Goal: Check status: Check status

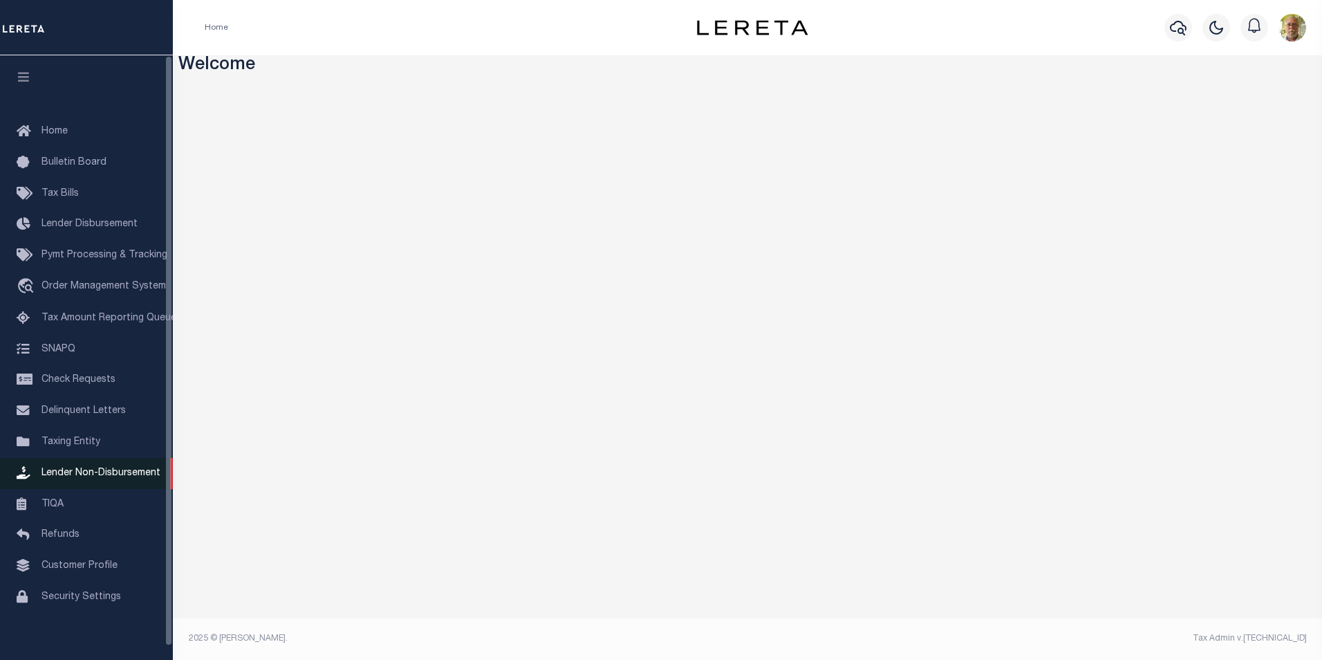
click at [87, 473] on link "Lender Non-Disbursement" at bounding box center [86, 473] width 173 height 31
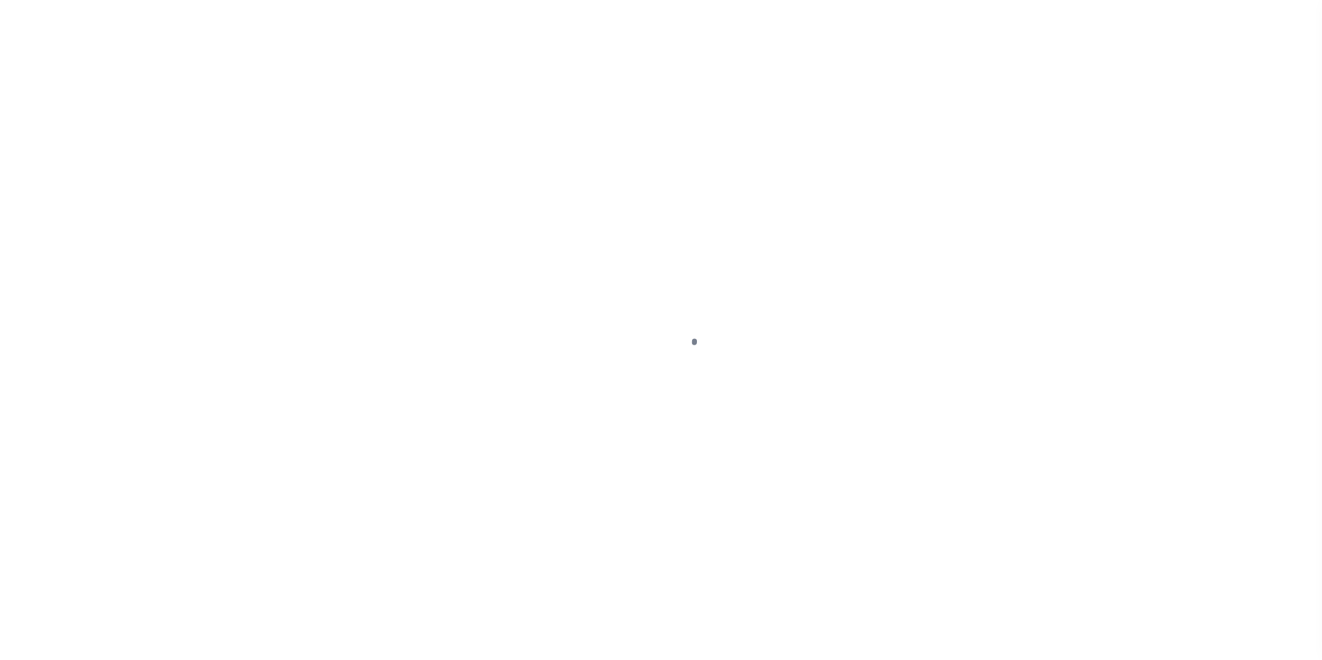
select select
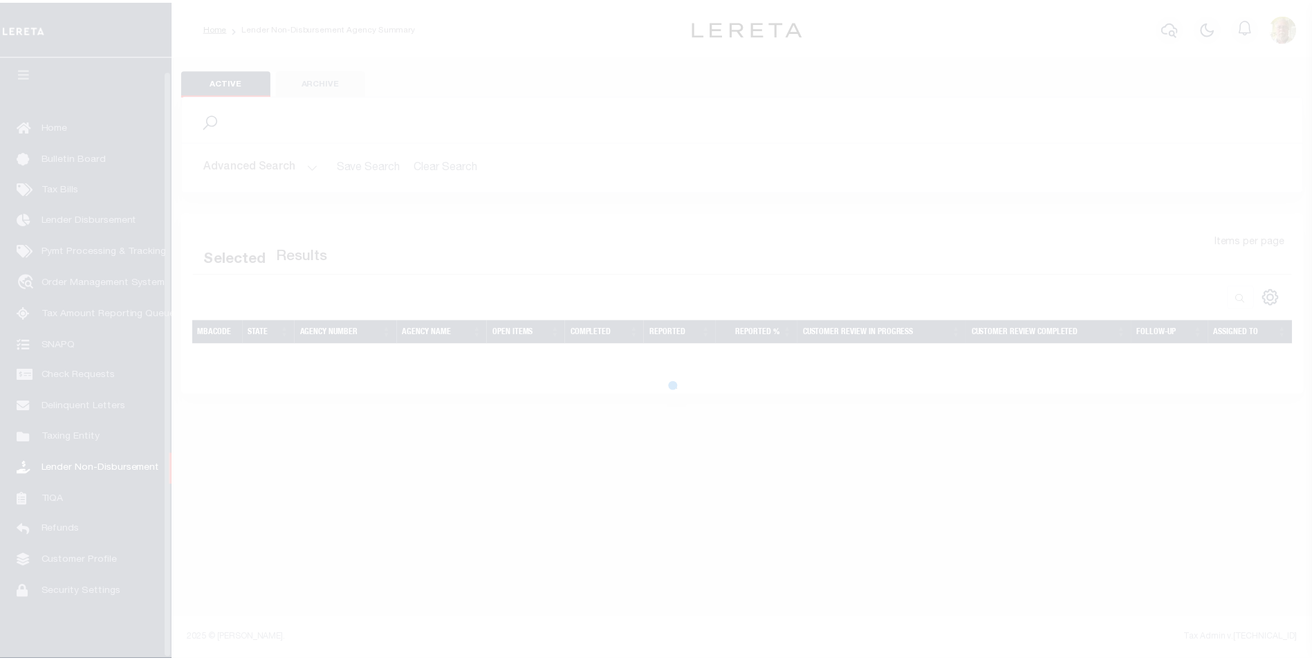
scroll to position [14, 0]
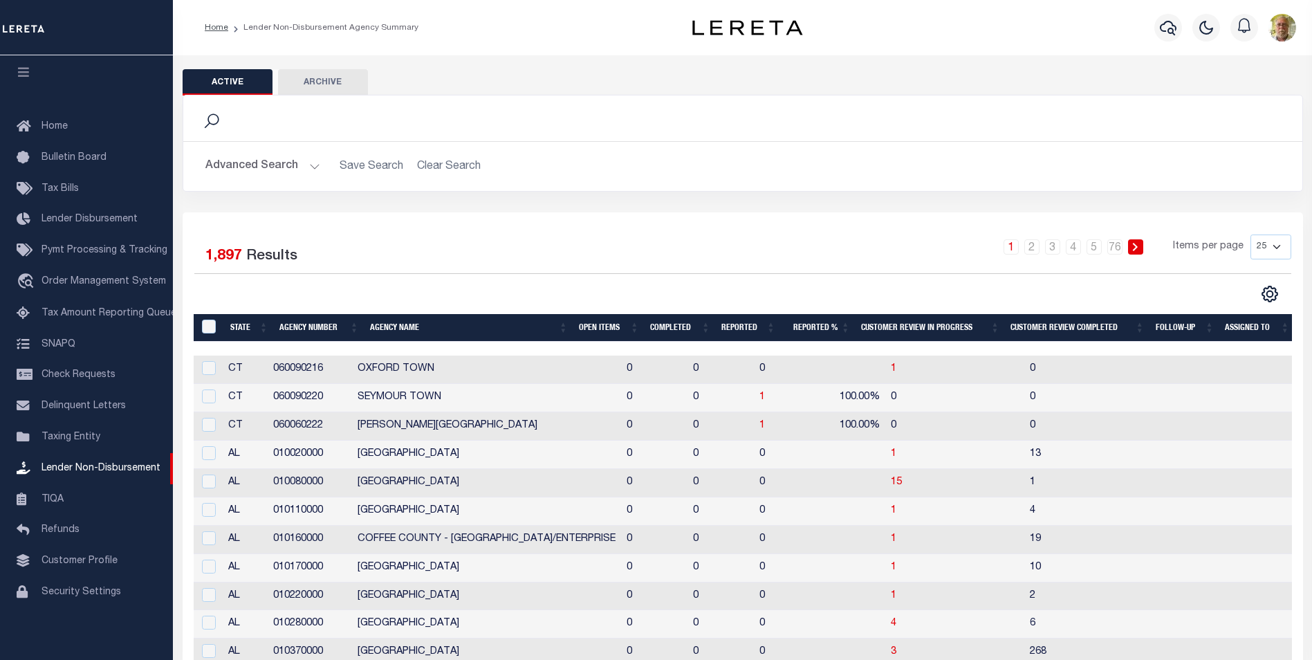
click at [310, 163] on button "Advanced Search" at bounding box center [262, 166] width 115 height 27
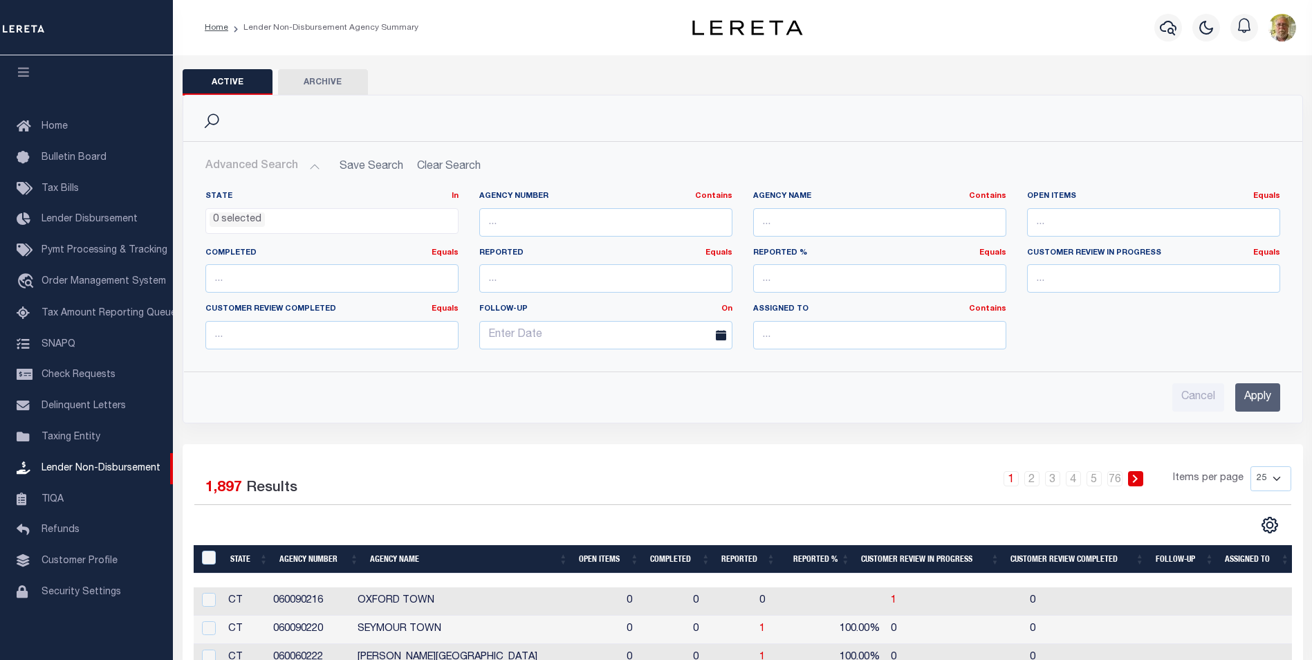
click at [1264, 391] on input "Apply" at bounding box center [1257, 397] width 45 height 28
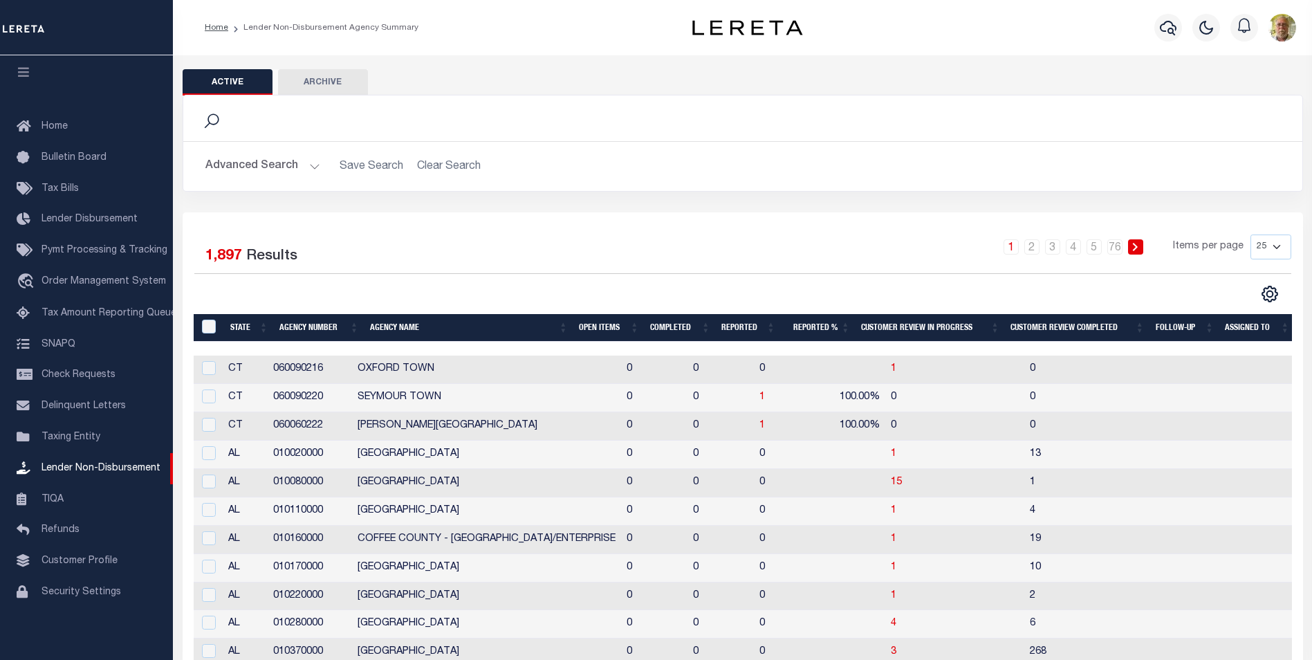
click at [598, 329] on th "Open Items" at bounding box center [608, 328] width 71 height 28
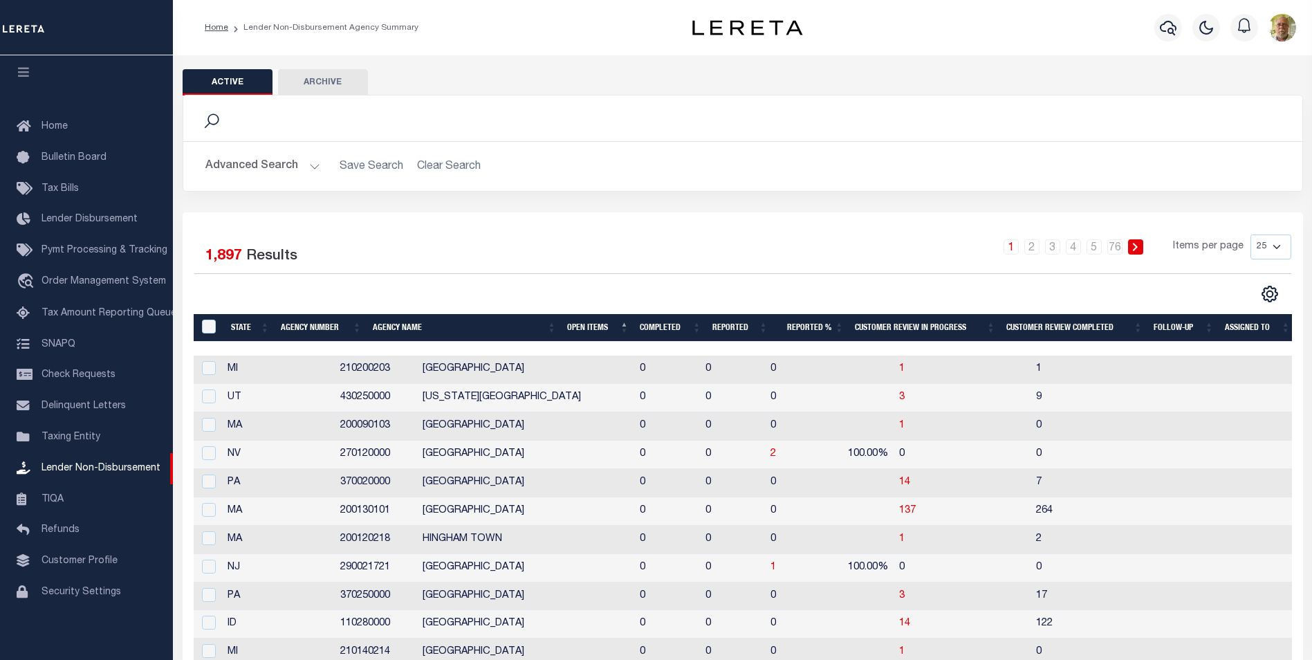
click at [592, 329] on th "Open Items" at bounding box center [598, 328] width 73 height 28
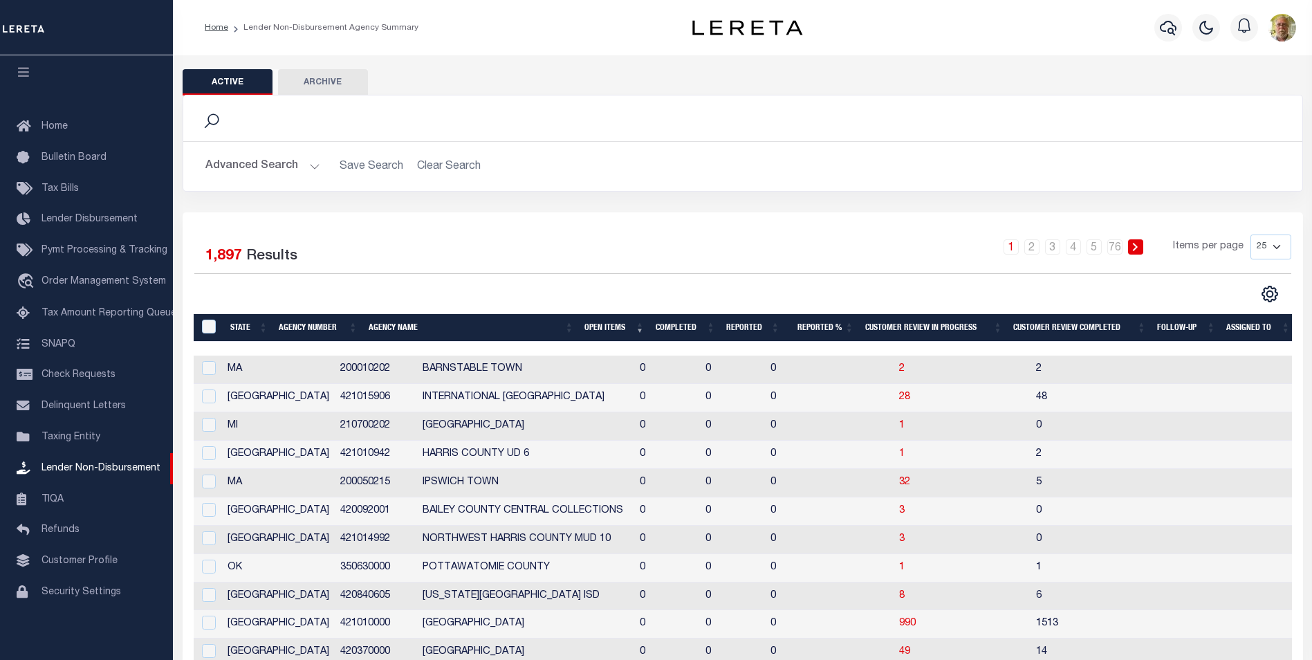
click at [609, 325] on th "Open Items" at bounding box center [614, 328] width 71 height 28
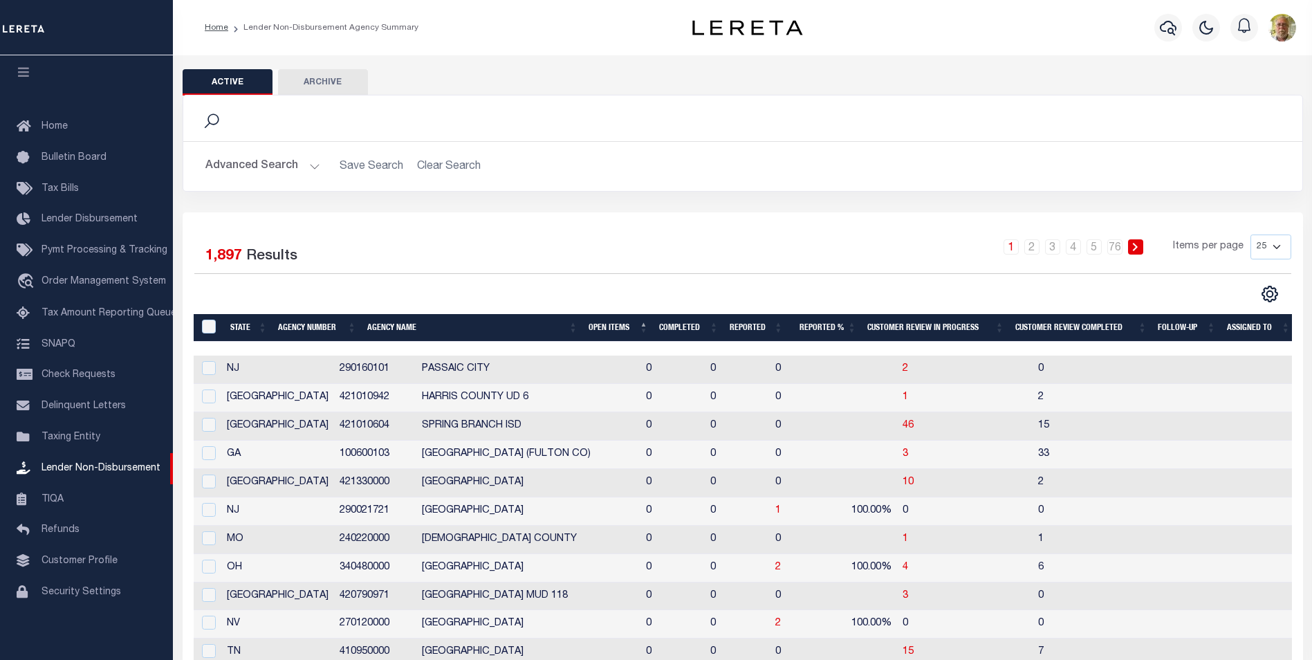
click at [609, 326] on th "Open Items" at bounding box center [618, 328] width 71 height 28
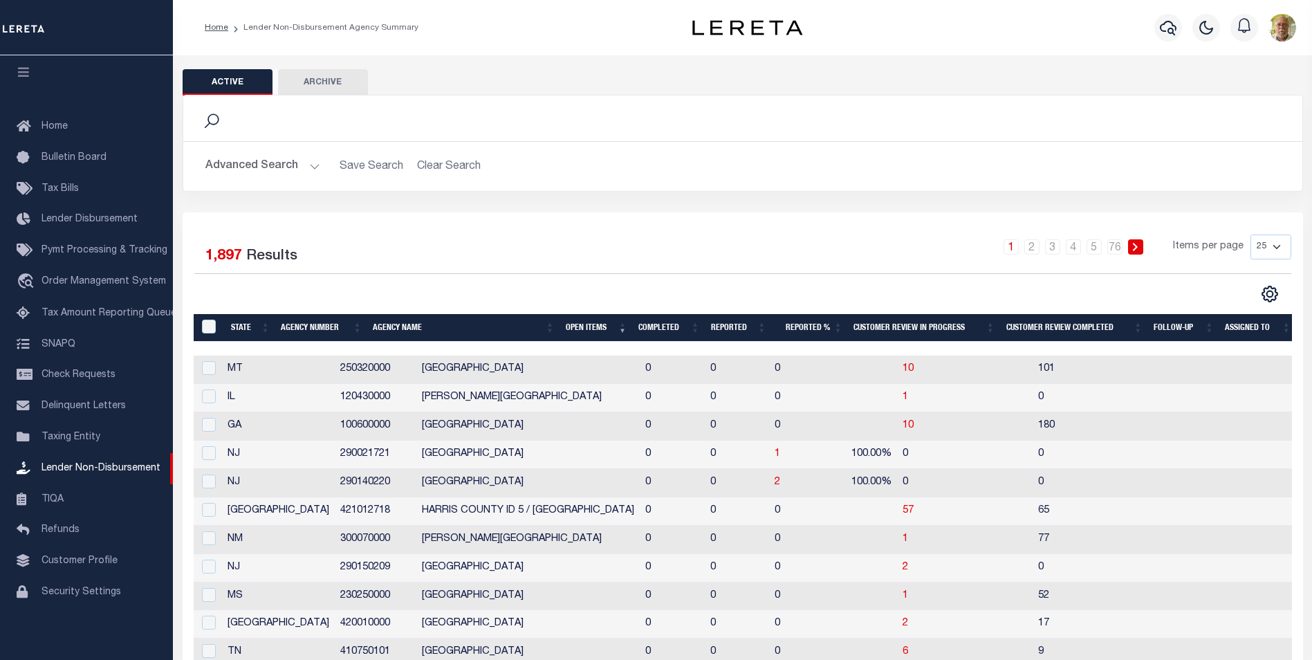
click at [608, 327] on th "Open Items" at bounding box center [596, 328] width 73 height 28
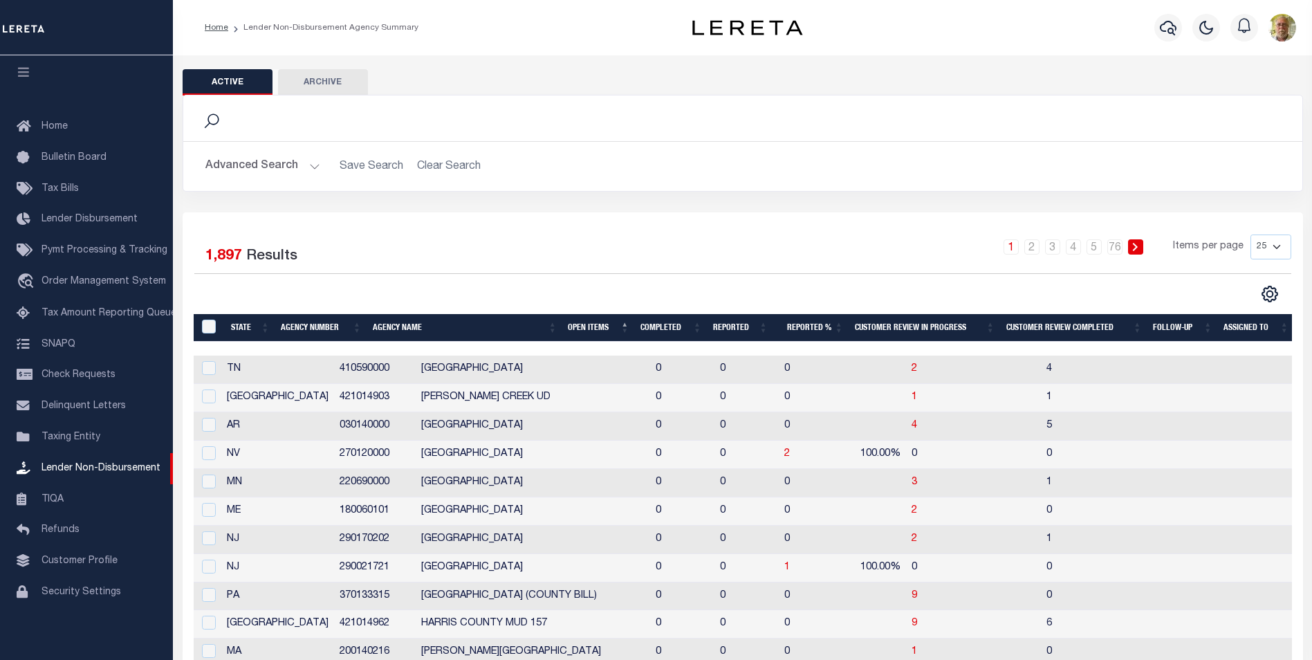
click at [593, 329] on th "Open Items" at bounding box center [598, 328] width 73 height 28
